Goal: Transaction & Acquisition: Purchase product/service

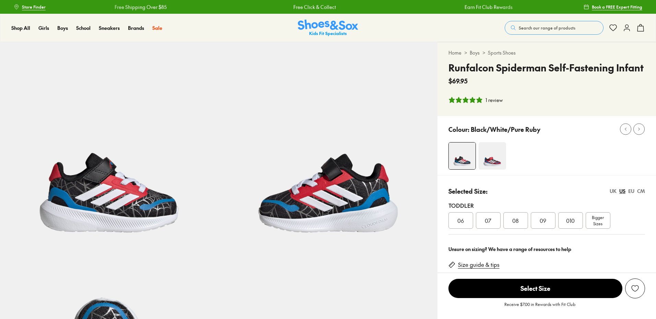
select select "*"
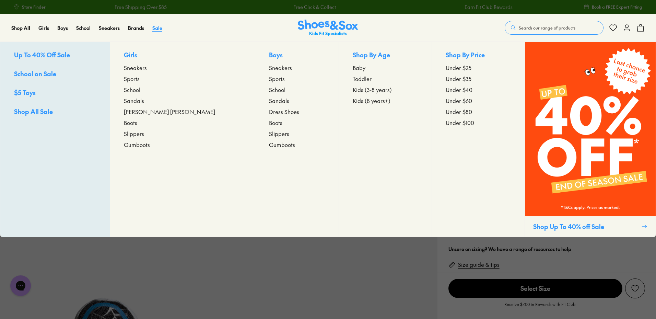
click at [158, 26] on span "Sale" at bounding box center [157, 27] width 10 height 7
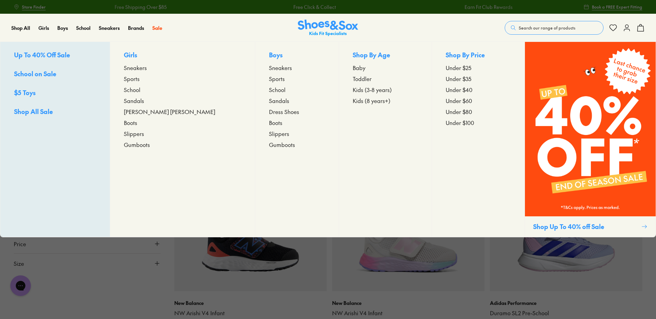
click at [269, 68] on span "Sneakers" at bounding box center [280, 67] width 23 height 8
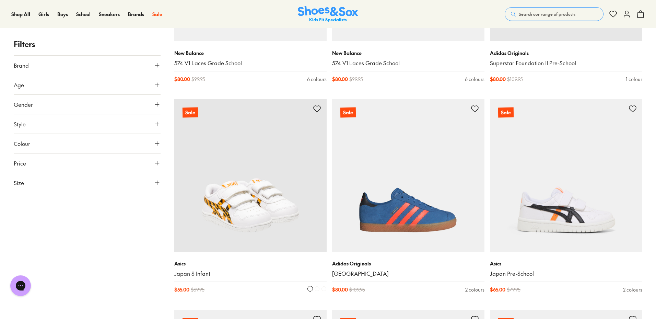
scroll to position [972, 0]
